Goal: Information Seeking & Learning: Learn about a topic

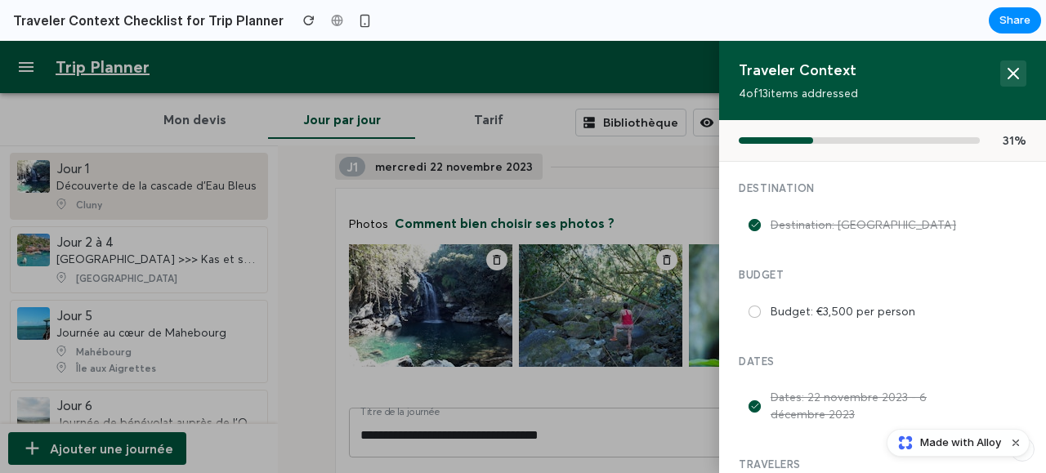
click at [1003, 74] on icon at bounding box center [1013, 74] width 20 height 20
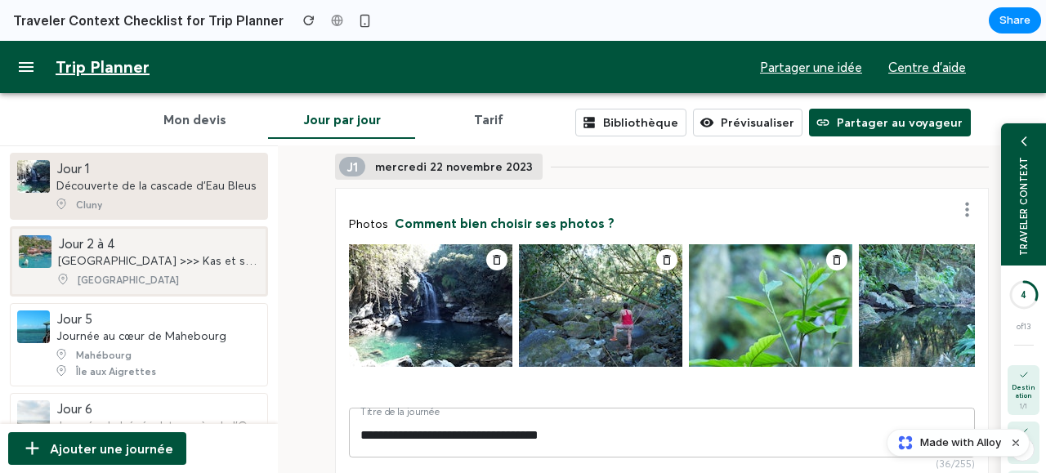
click at [186, 251] on div "Jour 2 à 4 [GEOGRAPHIC_DATA] >>> Kas et ses environs" at bounding box center [158, 251] width 201 height 33
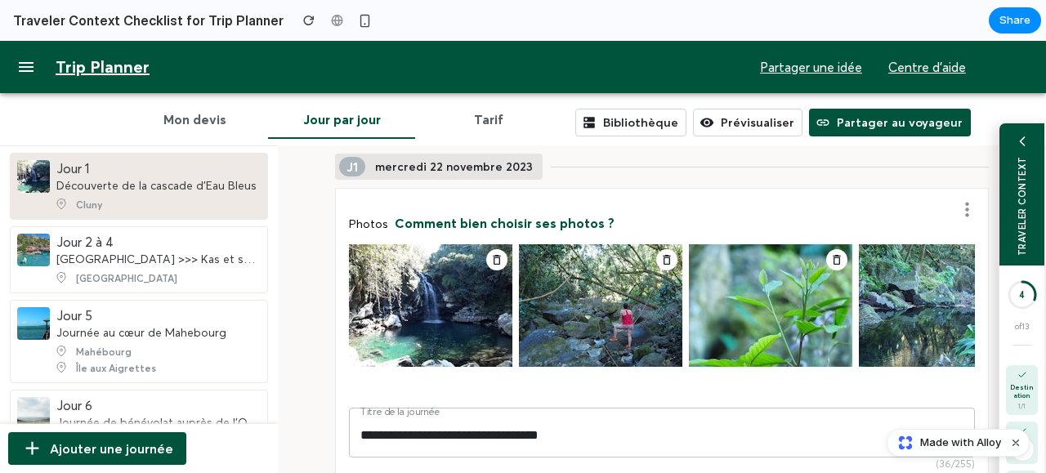
click at [1015, 159] on div "TRAVELER CONTEXT" at bounding box center [1021, 194] width 45 height 142
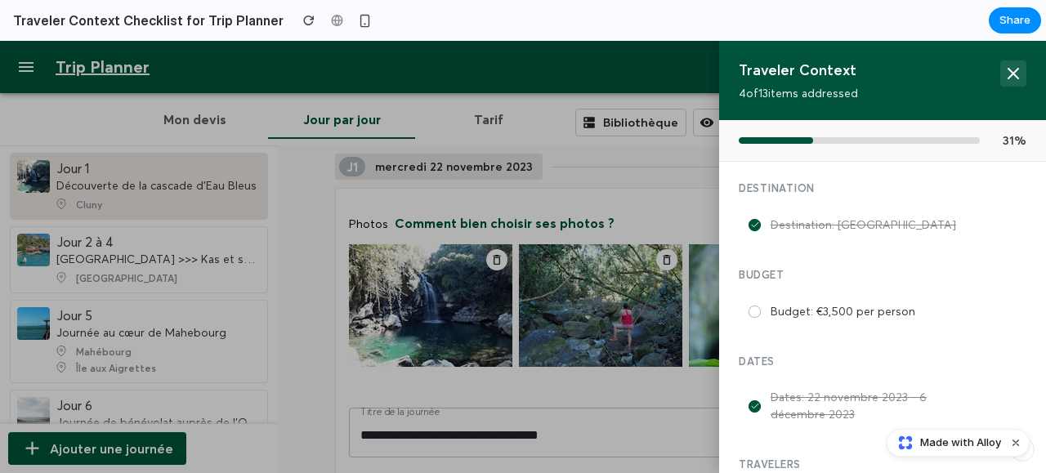
click at [1003, 76] on icon at bounding box center [1013, 74] width 20 height 20
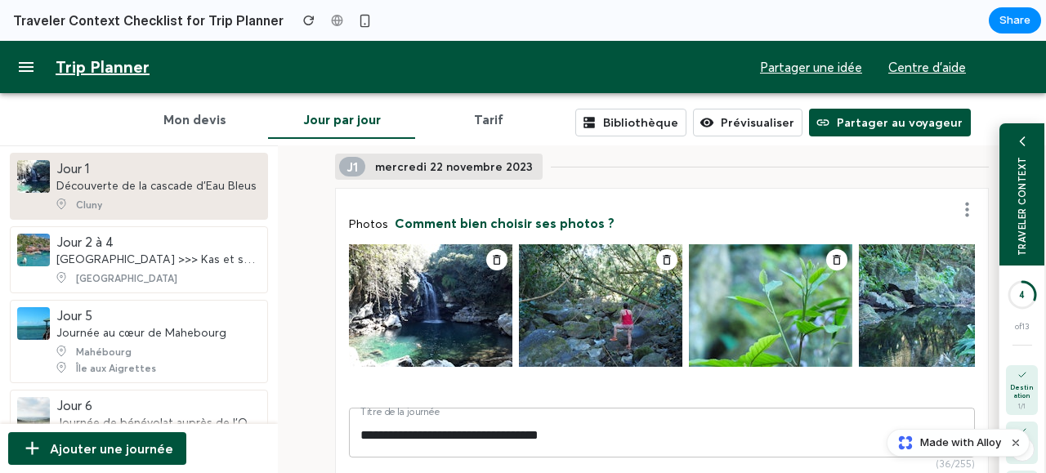
click at [1002, 153] on div "TRAVELER CONTEXT" at bounding box center [1021, 194] width 45 height 142
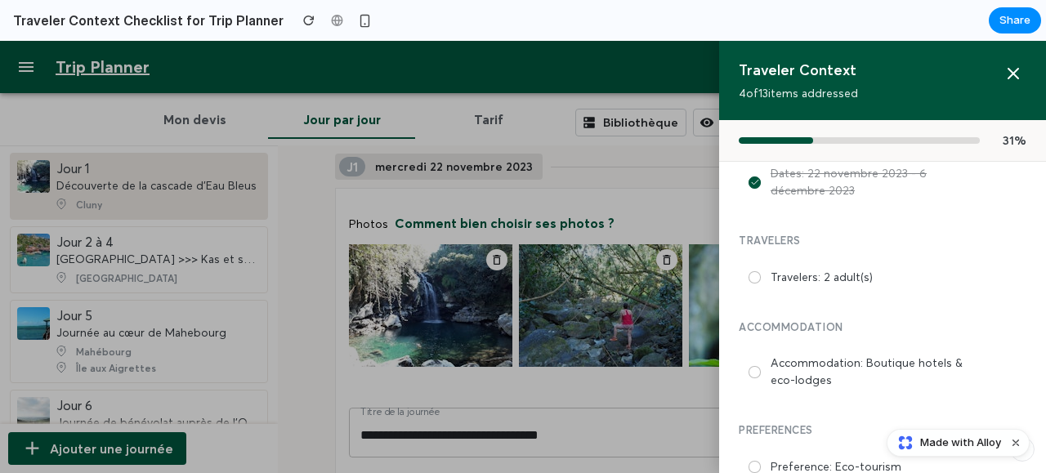
scroll to position [185, 0]
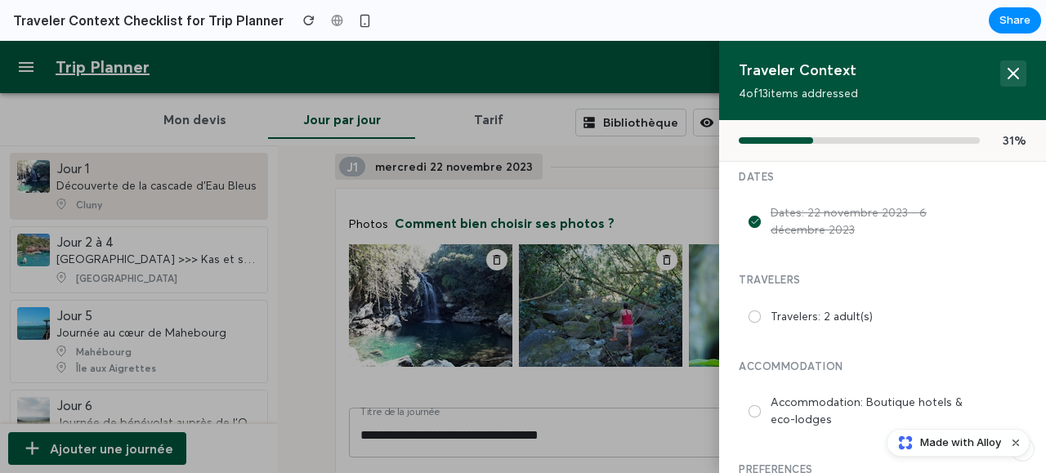
click at [1003, 73] on icon at bounding box center [1013, 74] width 20 height 20
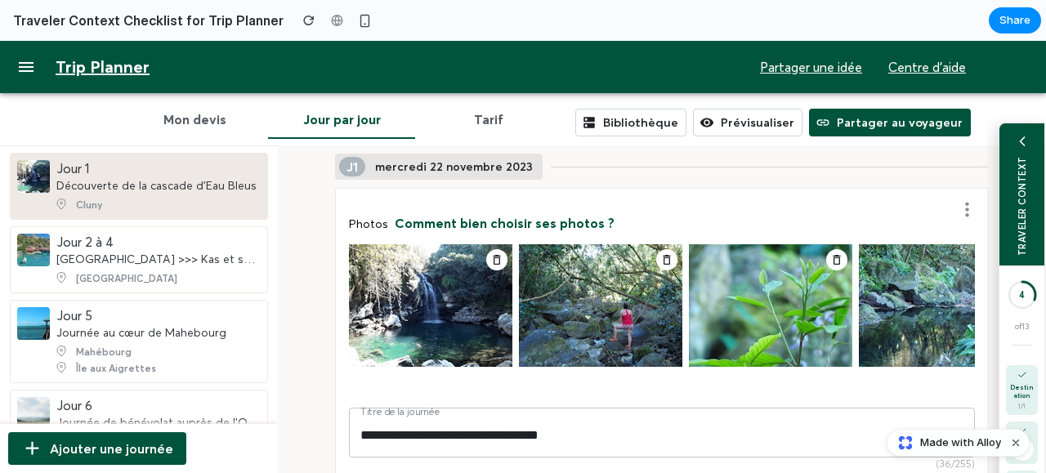
click at [1016, 177] on div "TRAVELER CONTEXT" at bounding box center [1021, 206] width 11 height 100
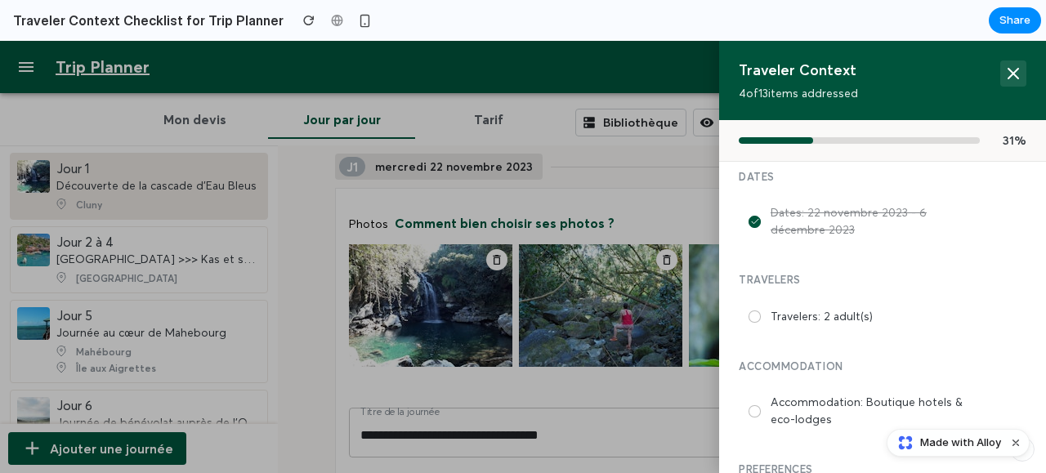
click at [1003, 74] on icon at bounding box center [1013, 74] width 20 height 20
